Goal: Check status: Check status

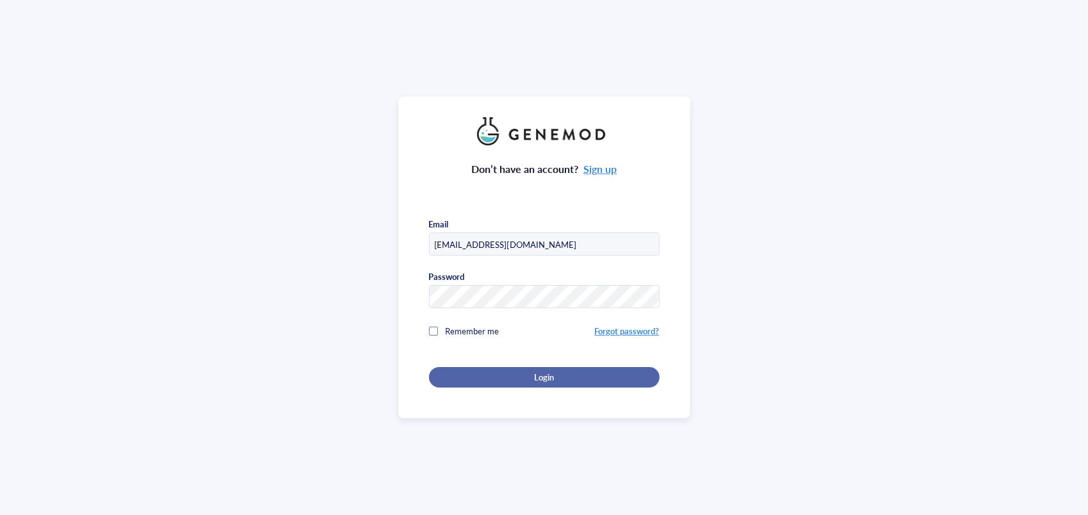
click at [547, 367] on button "Login" at bounding box center [544, 377] width 231 height 20
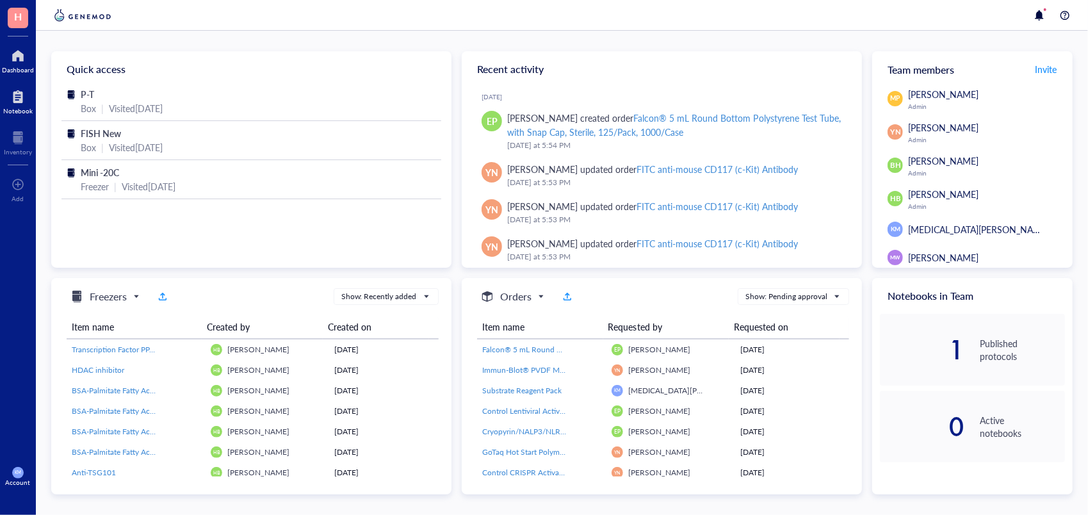
click at [22, 102] on div at bounding box center [17, 96] width 29 height 20
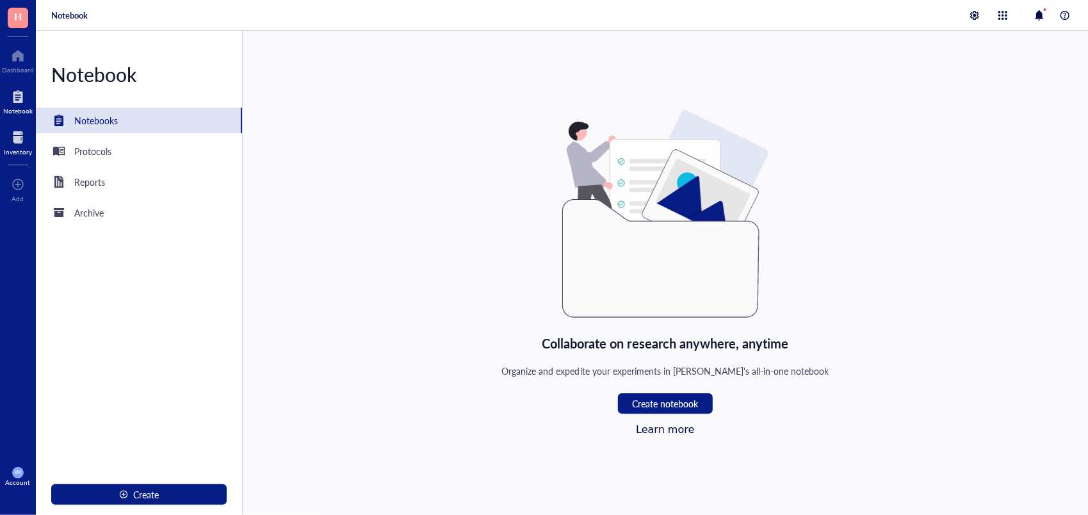
click at [23, 124] on div "Inventory" at bounding box center [18, 142] width 36 height 36
click at [21, 148] on div "Inventory" at bounding box center [18, 152] width 28 height 8
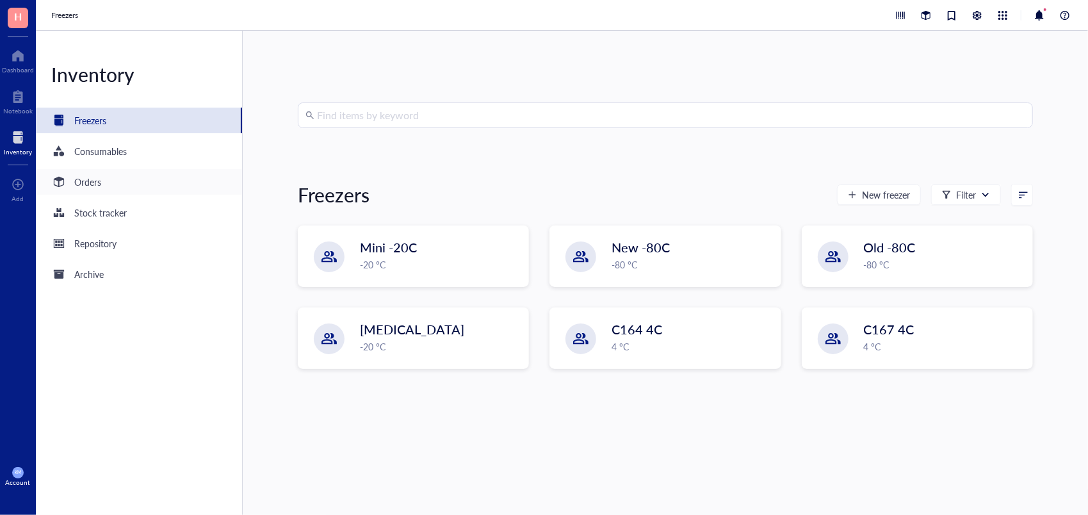
click at [110, 184] on div "Orders" at bounding box center [139, 182] width 206 height 26
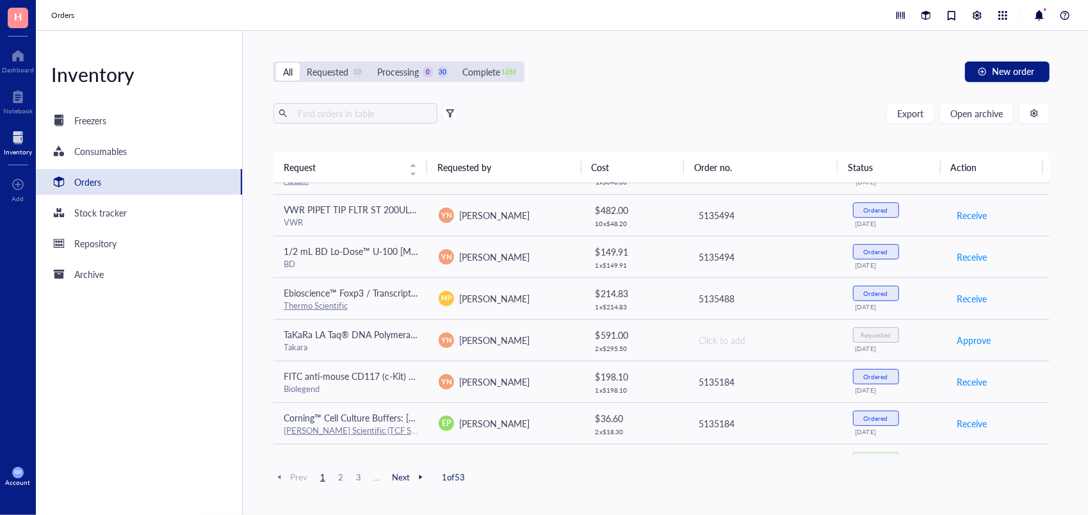
scroll to position [735, 0]
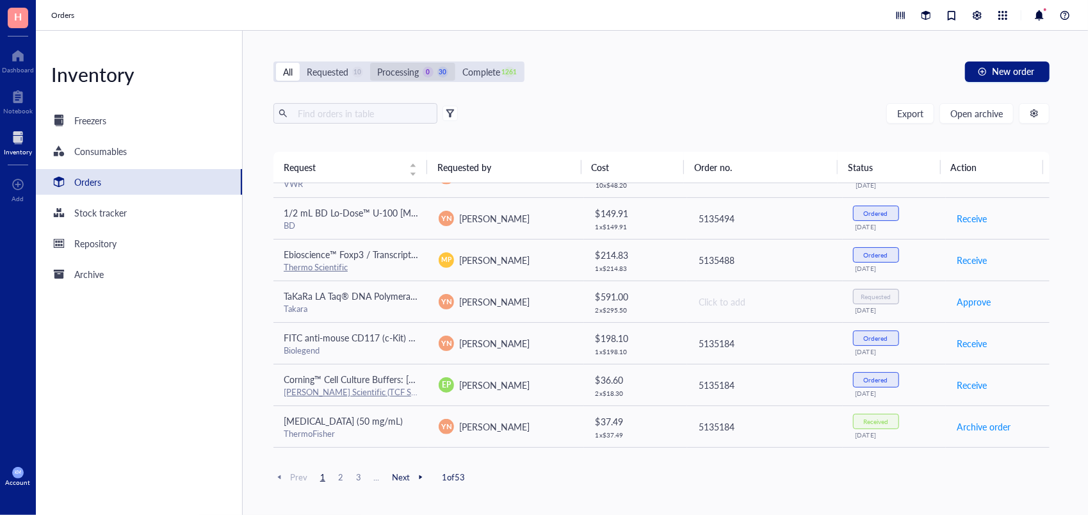
click at [408, 69] on div "Processing" at bounding box center [398, 72] width 42 height 14
click at [370, 63] on input "Processing 0 30" at bounding box center [370, 63] width 0 height 0
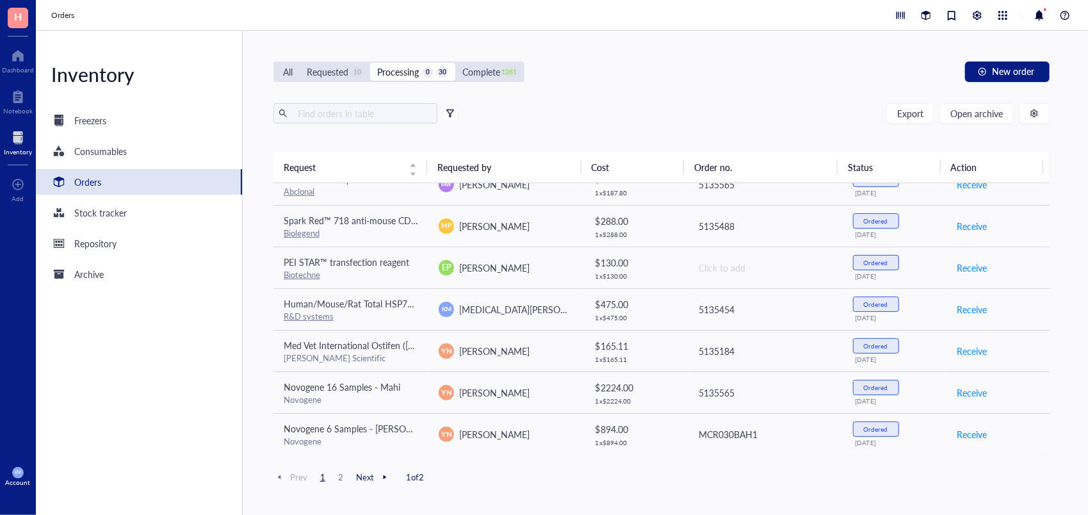
scroll to position [764, 0]
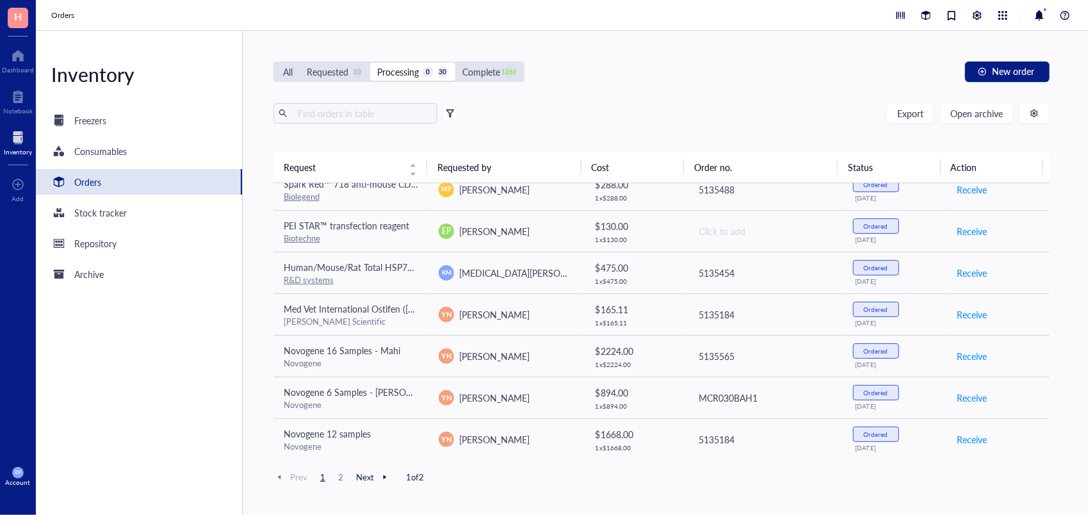
click at [366, 478] on span "Next" at bounding box center [373, 477] width 35 height 12
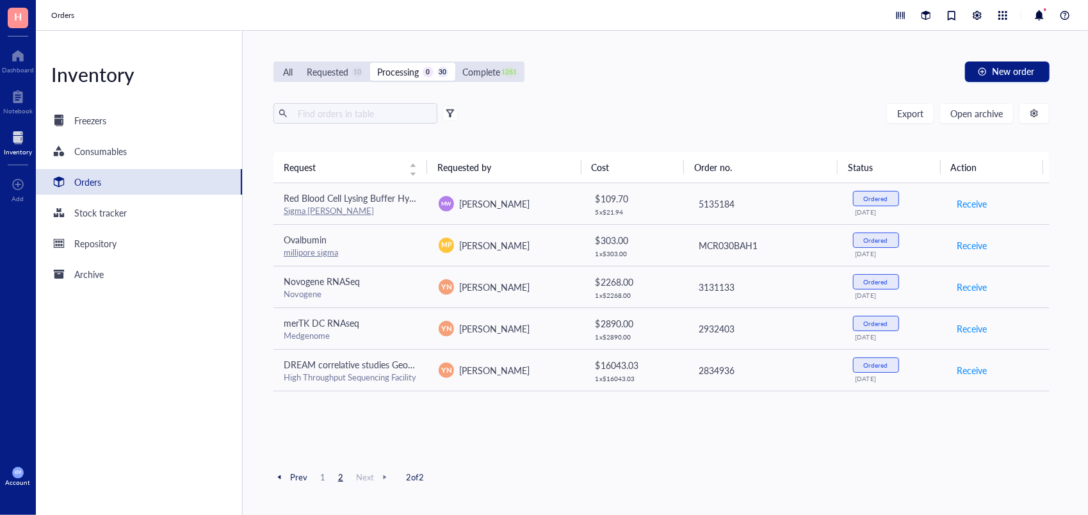
click at [288, 480] on span "Prev" at bounding box center [291, 477] width 34 height 12
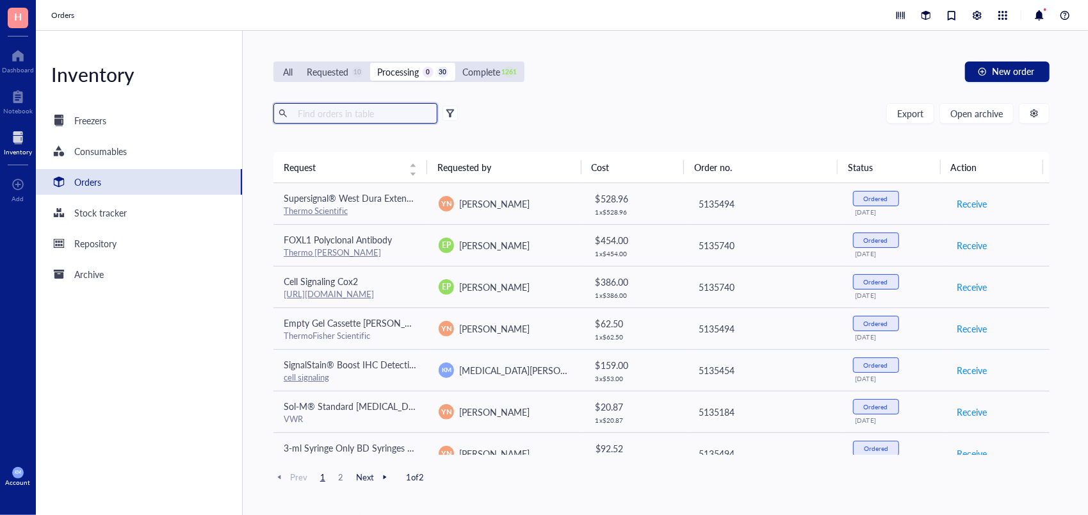
click at [302, 112] on input "text" at bounding box center [363, 113] width 140 height 19
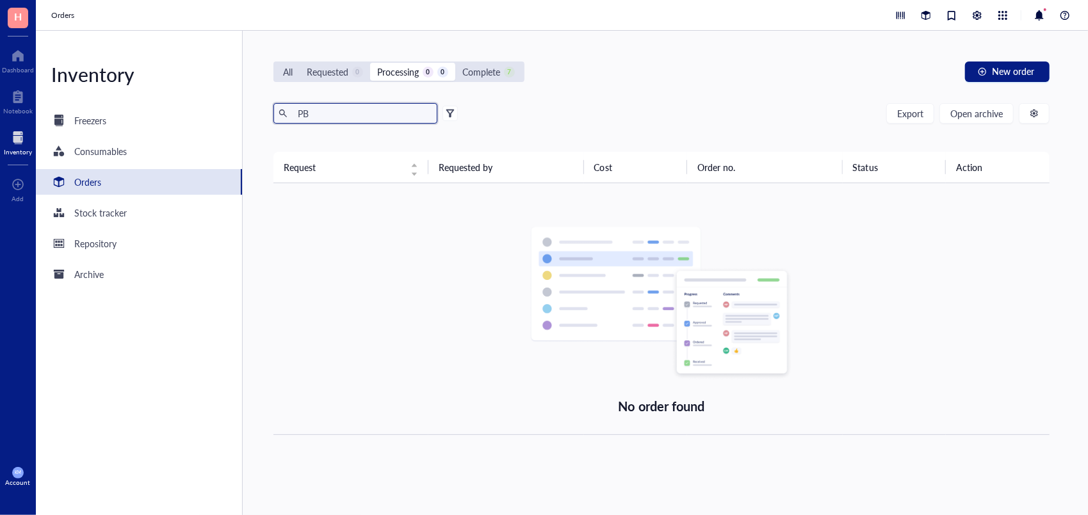
type input "P"
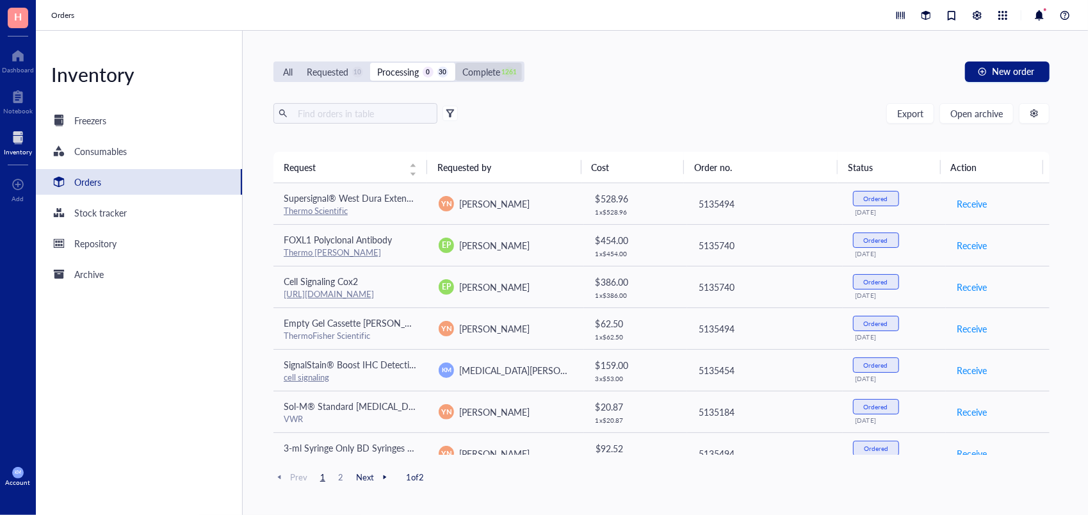
click at [484, 76] on div "Complete" at bounding box center [482, 72] width 38 height 14
click at [455, 63] on input "Complete 1261" at bounding box center [455, 63] width 0 height 0
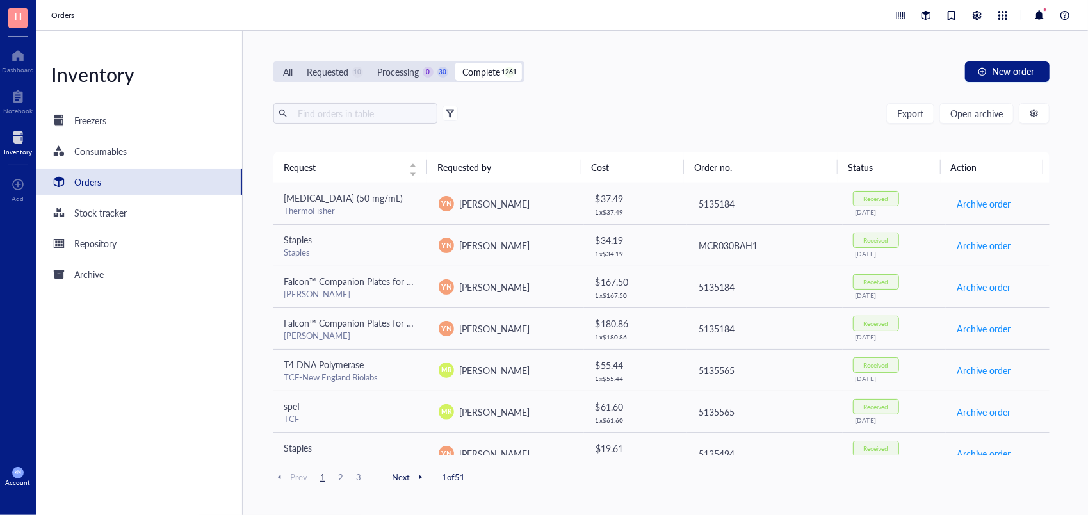
click at [260, 490] on div "All Requested 10 Processing 0 30 Complete 1261 New order Export Open archive Re…" at bounding box center [662, 273] width 838 height 484
click at [382, 118] on input "text" at bounding box center [363, 113] width 140 height 19
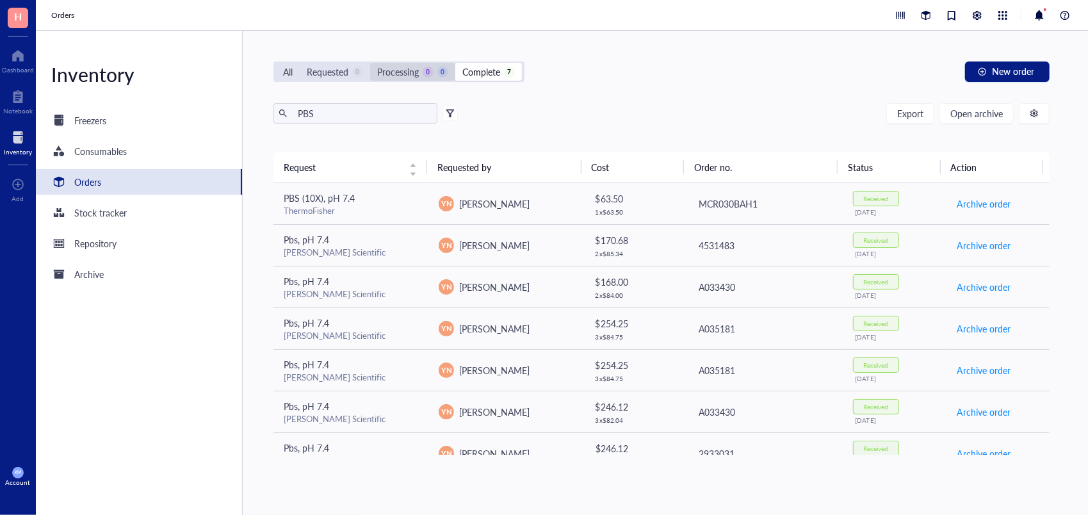
click at [422, 69] on div "Processing 0 0" at bounding box center [412, 72] width 71 height 14
click at [370, 63] on input "Processing 0 0" at bounding box center [370, 63] width 0 height 0
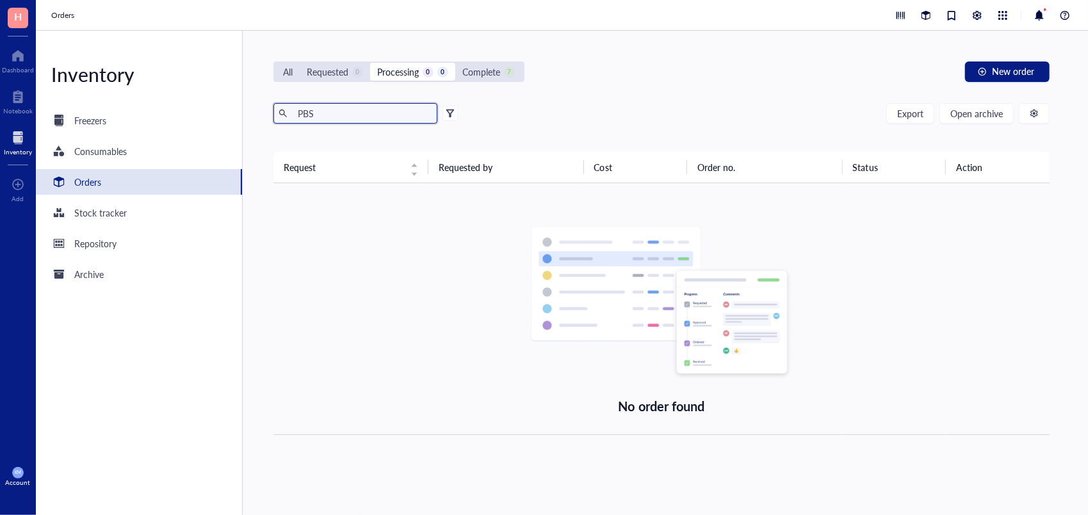
click at [342, 108] on input "PBS" at bounding box center [363, 113] width 140 height 19
click at [480, 77] on div "Complete" at bounding box center [482, 72] width 38 height 14
click at [455, 63] on input "Complete 7" at bounding box center [455, 63] width 0 height 0
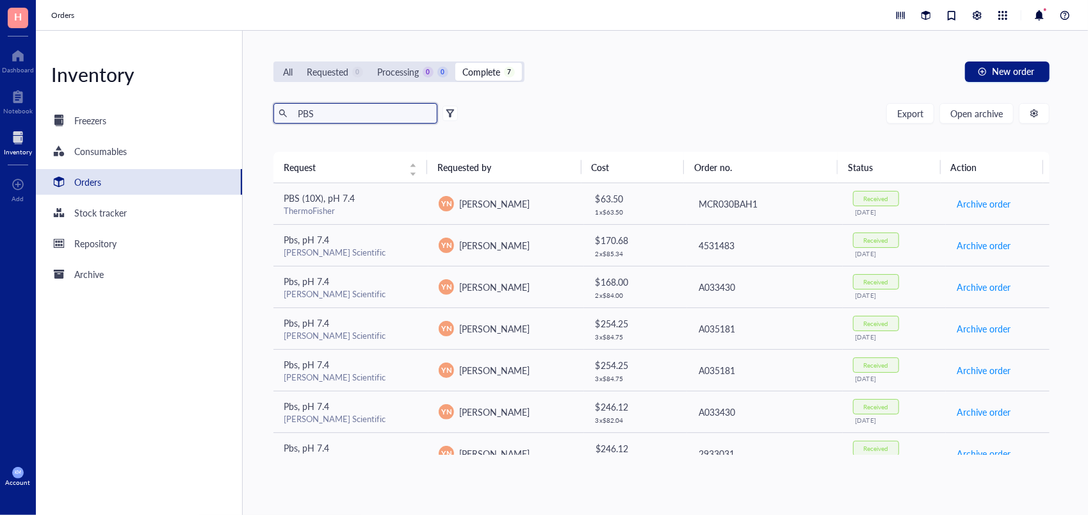
drag, startPoint x: 316, startPoint y: 109, endPoint x: 218, endPoint y: 105, distance: 97.4
click at [218, 105] on div "Inventory Freezers Consumables Orders Stock tracker Repository Archive All Requ…" at bounding box center [562, 273] width 1052 height 484
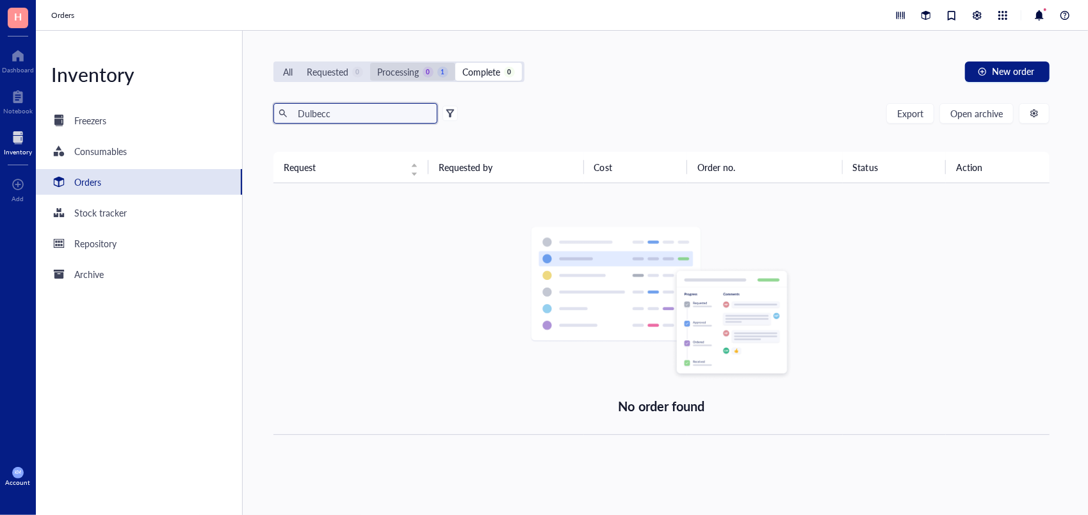
type input "Dulbecc"
click at [423, 75] on div "Processing 0 1" at bounding box center [412, 72] width 71 height 14
click at [370, 63] on input "Processing 0 1" at bounding box center [370, 63] width 0 height 0
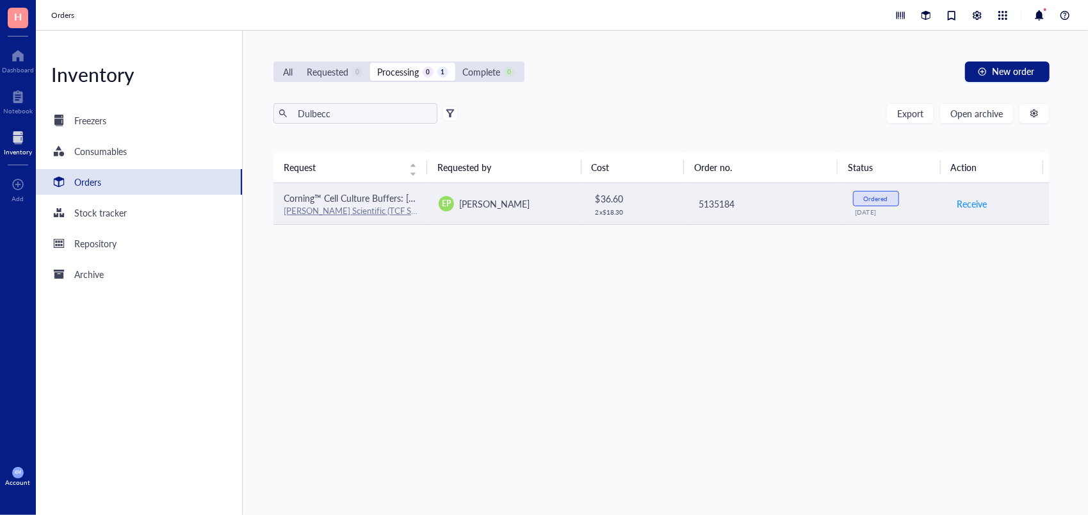
click at [362, 204] on div "Corning™ Cell Culture Buffers: [PERSON_NAME]'s Phosphate-Buffered Salt Solution…" at bounding box center [351, 198] width 135 height 14
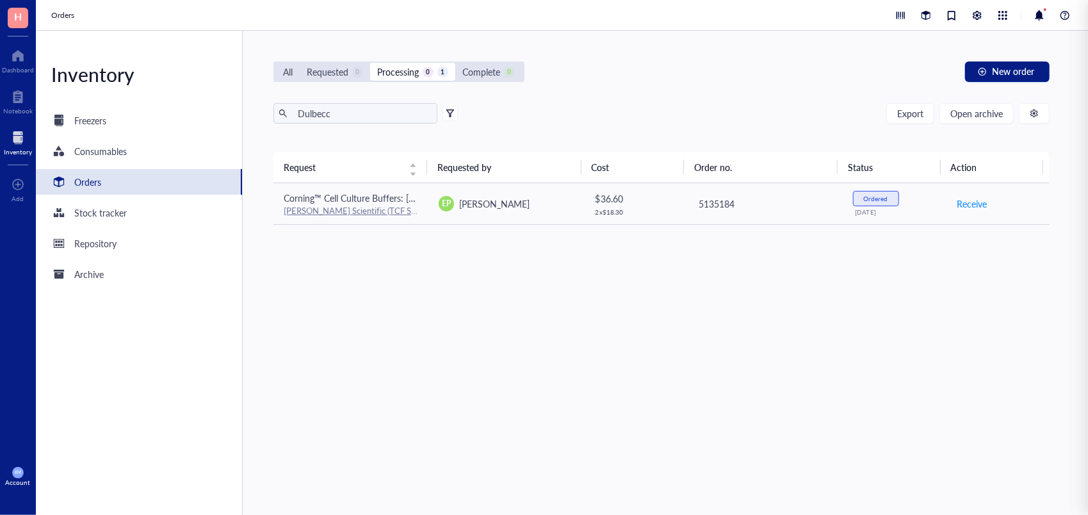
click at [474, 382] on div "Request Requested by Cost Order no. Status Action Corning™ Cell Culture Buffers…" at bounding box center [662, 303] width 776 height 302
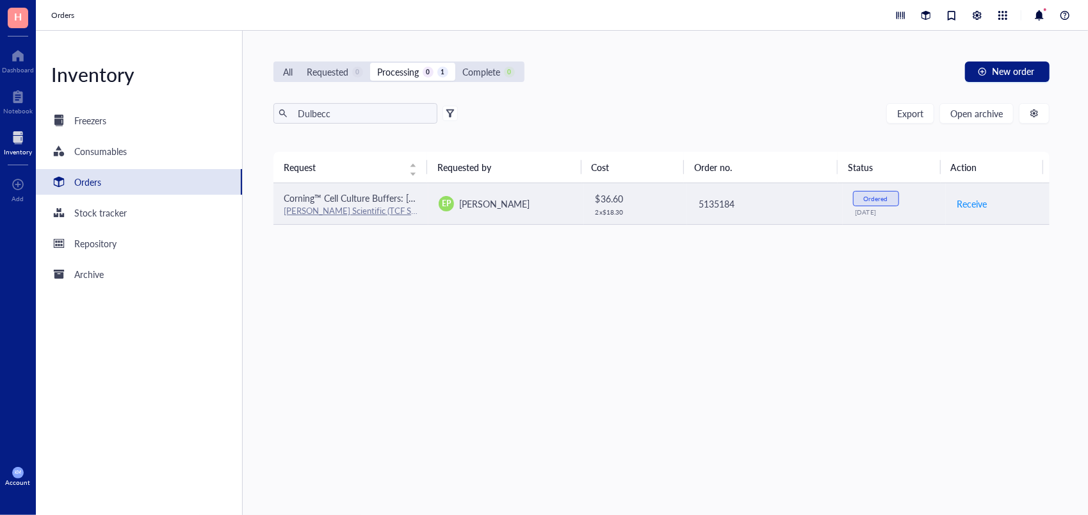
click at [353, 196] on span "Corning™ Cell Culture Buffers: [PERSON_NAME]'s Phosphate-Buffered Salt Solution…" at bounding box center [457, 198] width 347 height 13
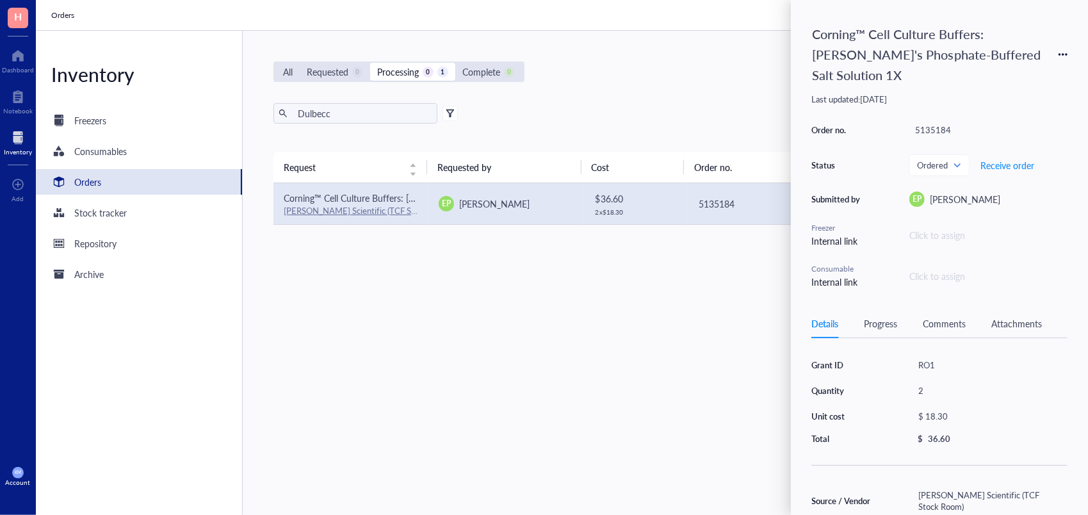
click at [708, 368] on div "Request Requested by Cost Order no. Status Action Corning™ Cell Culture Buffers…" at bounding box center [662, 303] width 776 height 302
